Goal: Communication & Community: Answer question/provide support

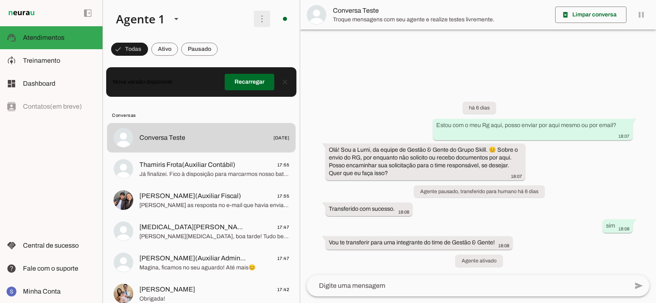
click at [259, 22] on span at bounding box center [262, 19] width 20 height 20
click at [359, 45] on slot at bounding box center [375, 50] width 33 height 30
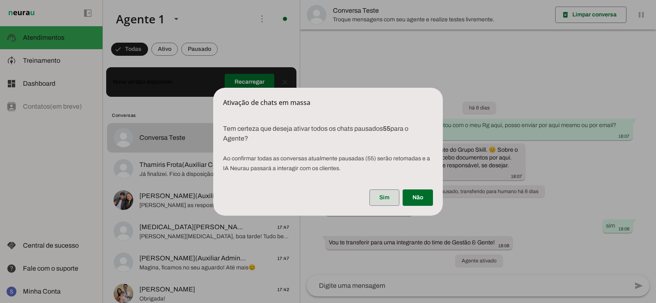
click at [391, 204] on span at bounding box center [384, 198] width 30 height 20
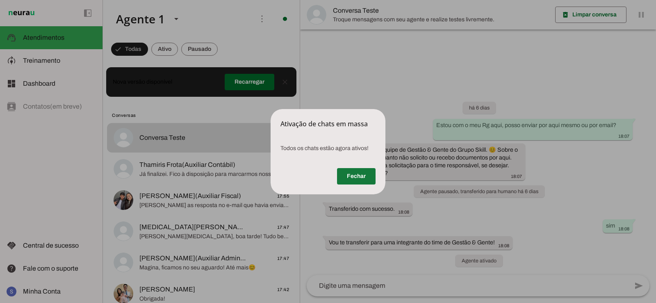
click at [349, 186] on span at bounding box center [356, 176] width 39 height 20
